Goal: Navigation & Orientation: Find specific page/section

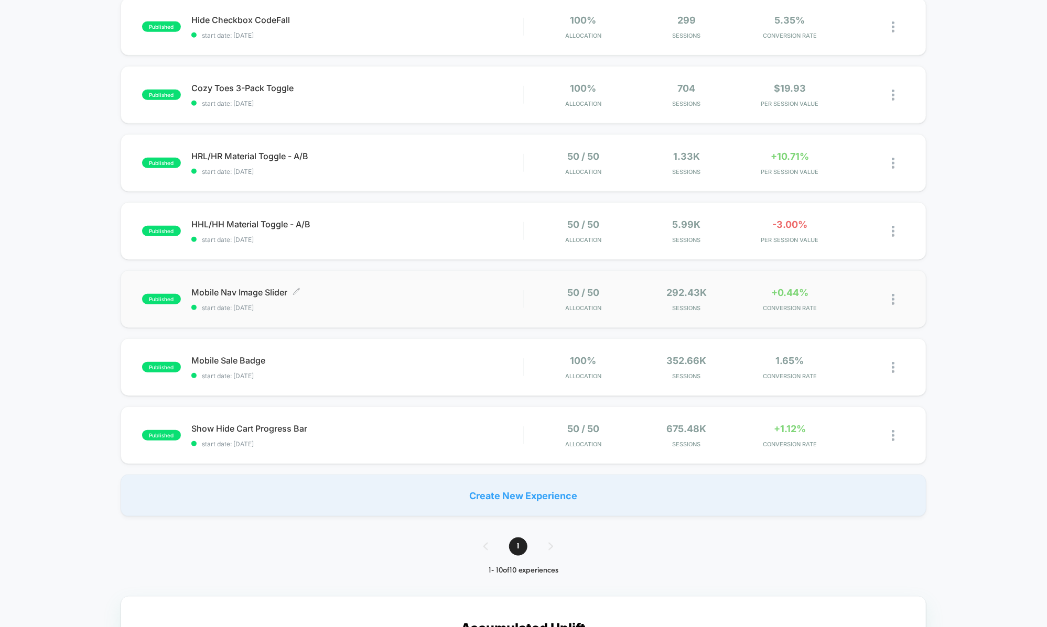
scroll to position [378, 0]
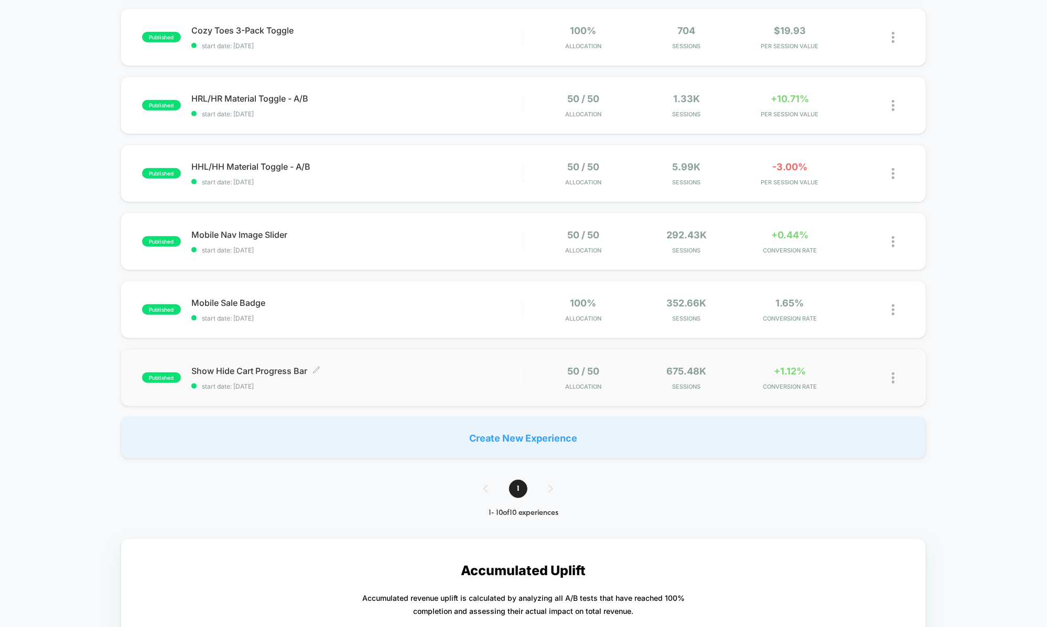
click at [404, 371] on span "Show Hide Cart Progress Bar Click to edit experience details" at bounding box center [357, 371] width 332 height 10
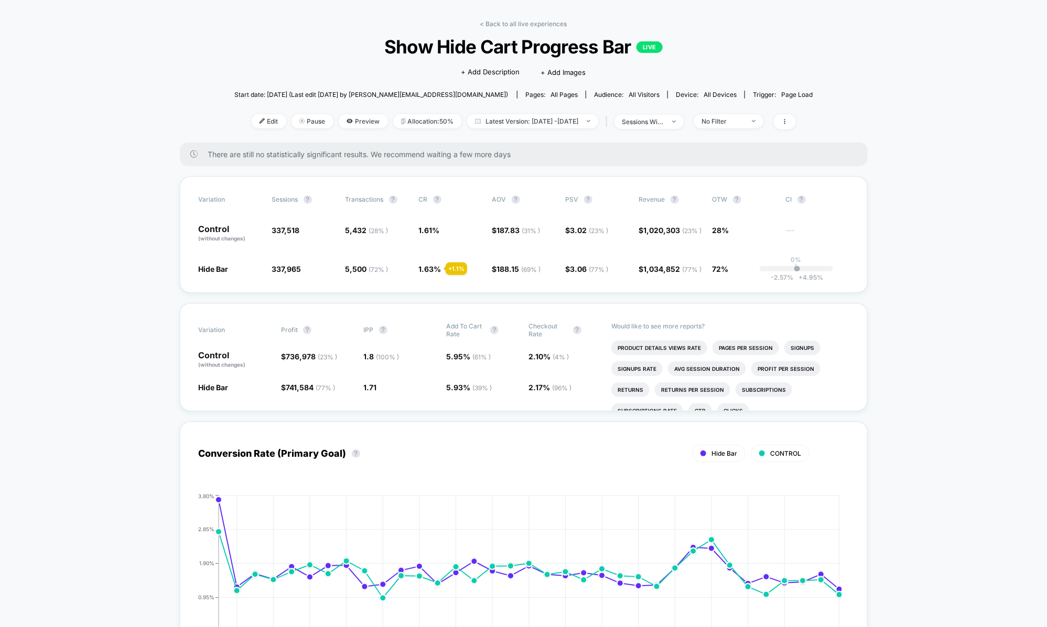
scroll to position [36, 0]
click at [489, 20] on link "< Back to all live experiences" at bounding box center [523, 23] width 87 height 8
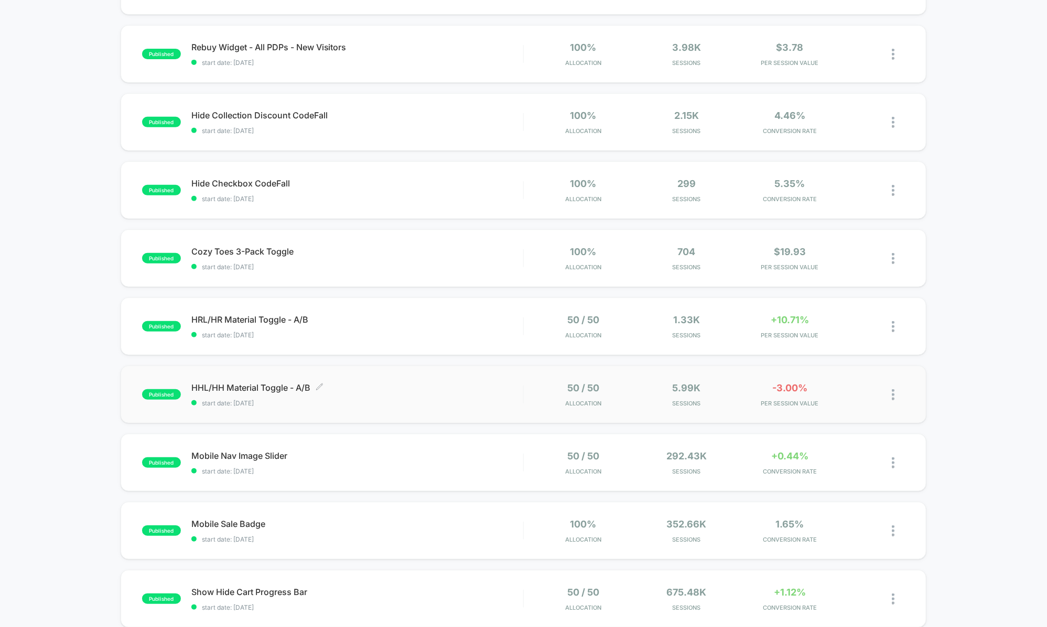
scroll to position [219, 0]
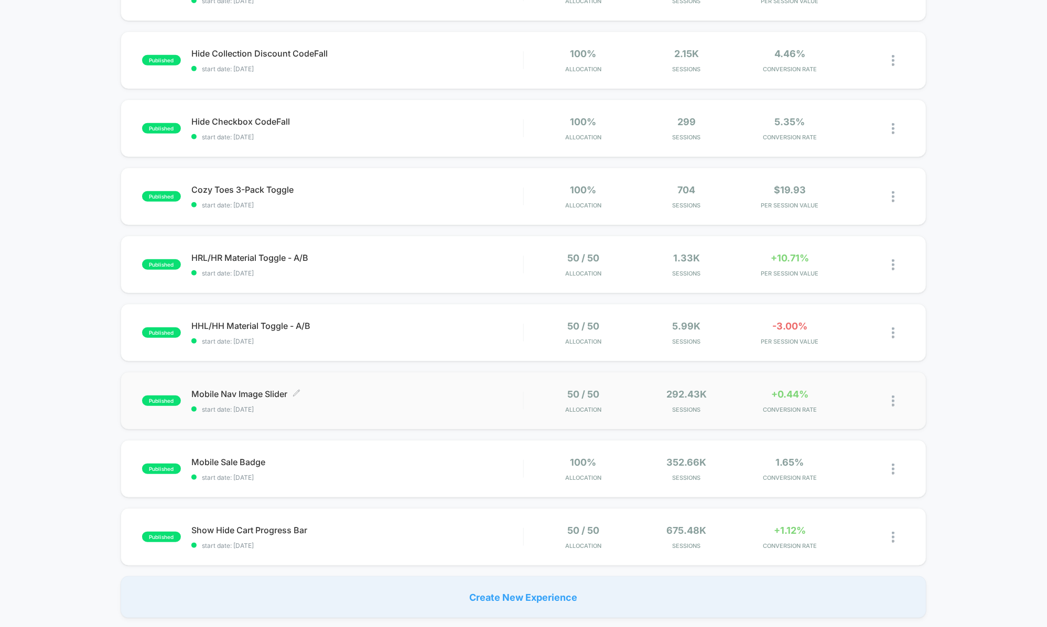
click at [422, 389] on span "Mobile Nav Image Slider Click to edit experience details" at bounding box center [357, 394] width 332 height 10
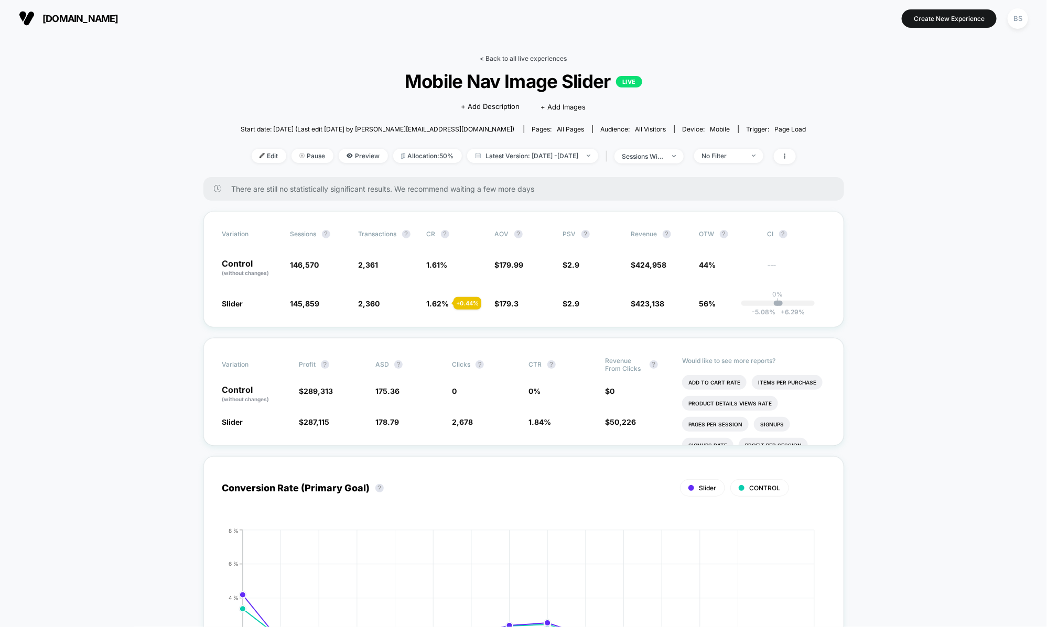
click at [489, 60] on link "< Back to all live experiences" at bounding box center [523, 59] width 87 height 8
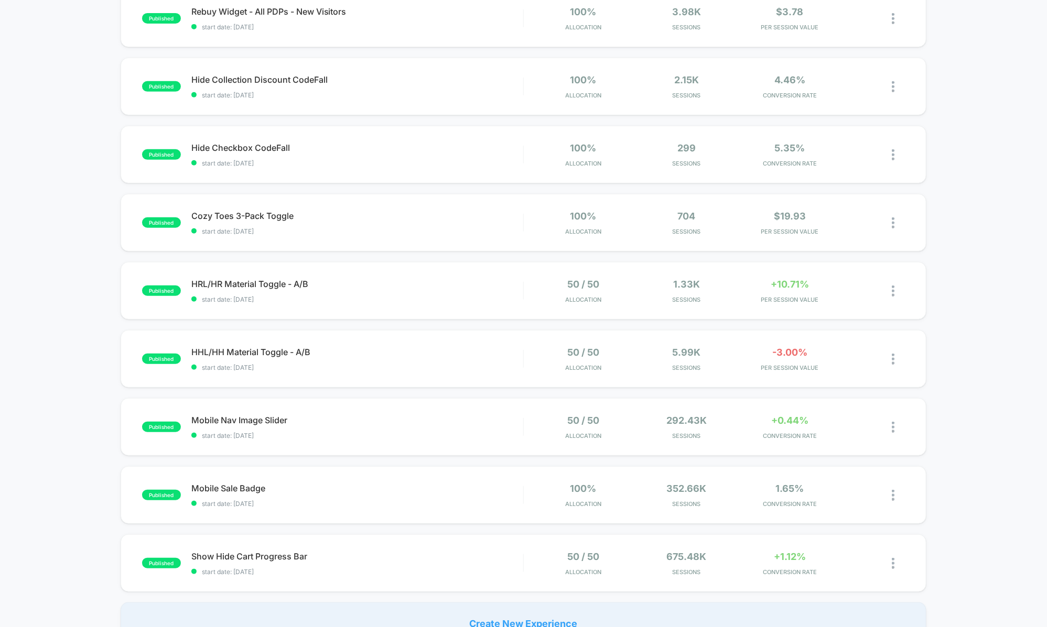
scroll to position [195, 0]
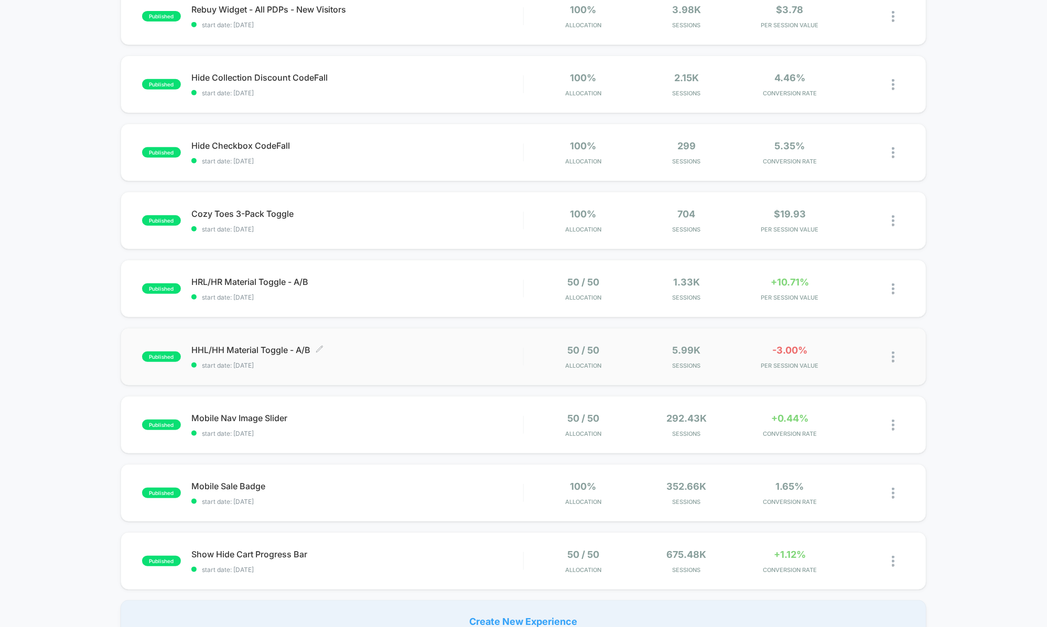
click at [416, 349] on span "HHL/HH Material Toggle - A/B Click to edit experience details" at bounding box center [357, 350] width 332 height 10
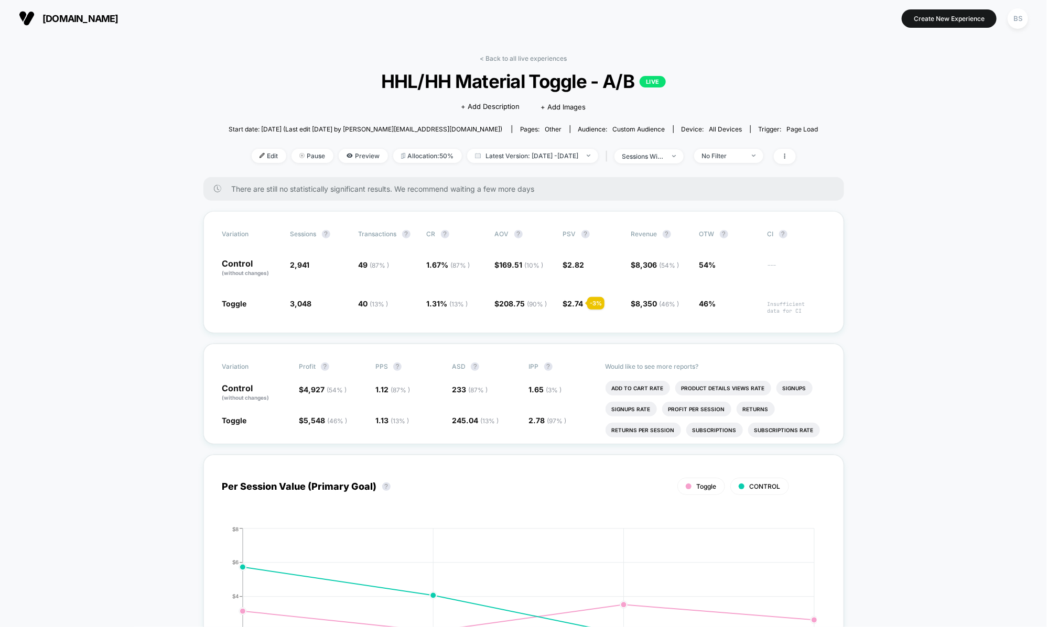
click at [488, 64] on div "< Back to all live experiences HHL/HH Material Toggle - A/B LIVE Click to edit …" at bounding box center [523, 116] width 590 height 123
click at [489, 57] on link "< Back to all live experiences" at bounding box center [523, 59] width 87 height 8
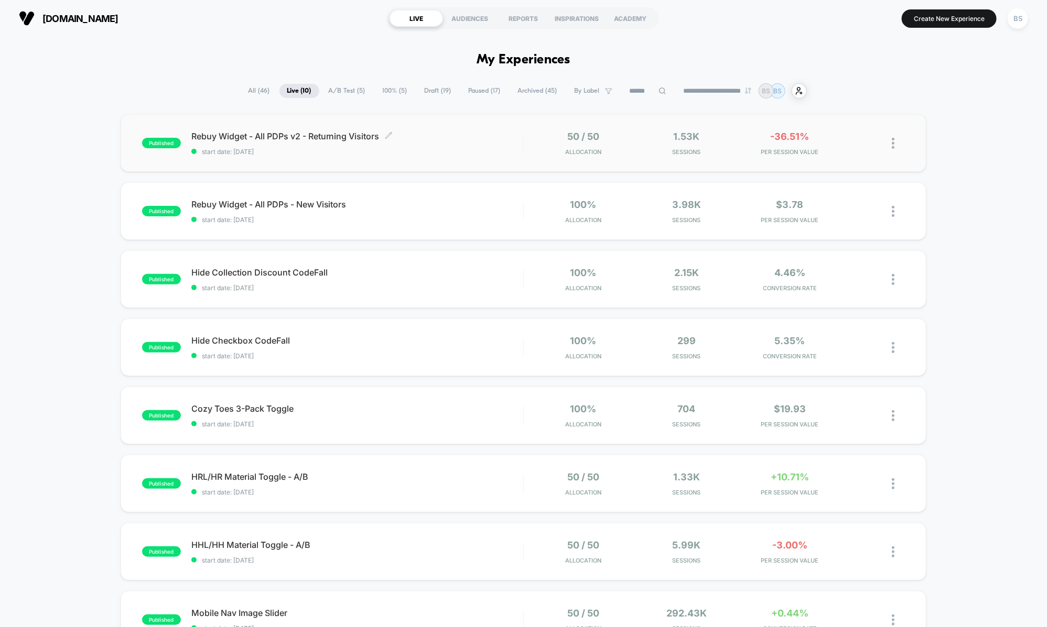
click at [513, 143] on div "Rebuy Widget - All PDPs v2 - Returning Visitors Click to edit experience detail…" at bounding box center [357, 143] width 332 height 25
